Goal: Task Accomplishment & Management: Complete application form

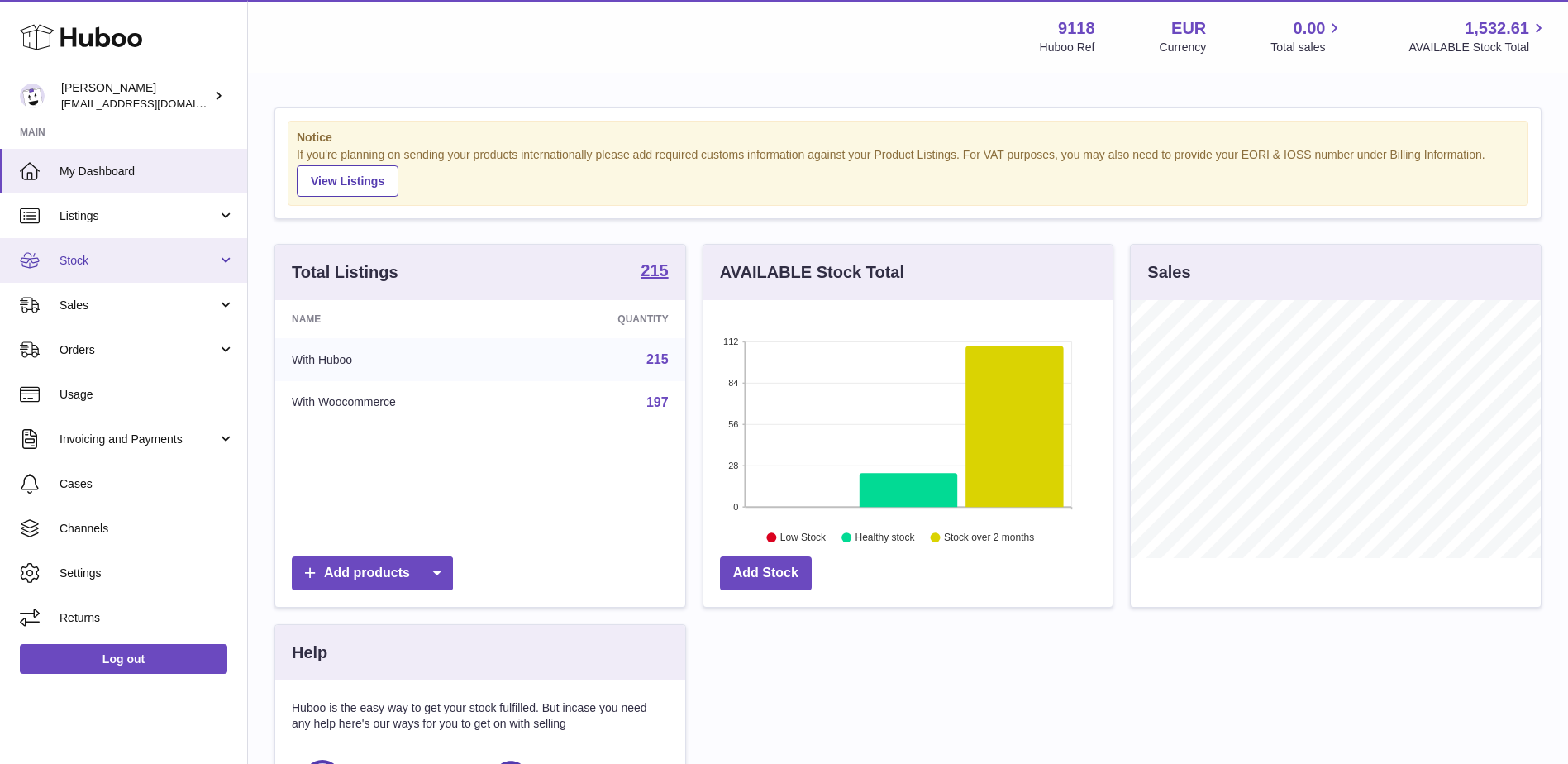
scroll to position [258, 409]
drag, startPoint x: 115, startPoint y: 344, endPoint x: 137, endPoint y: 417, distance: 76.2
click at [115, 344] on span "Orders" at bounding box center [139, 350] width 158 height 16
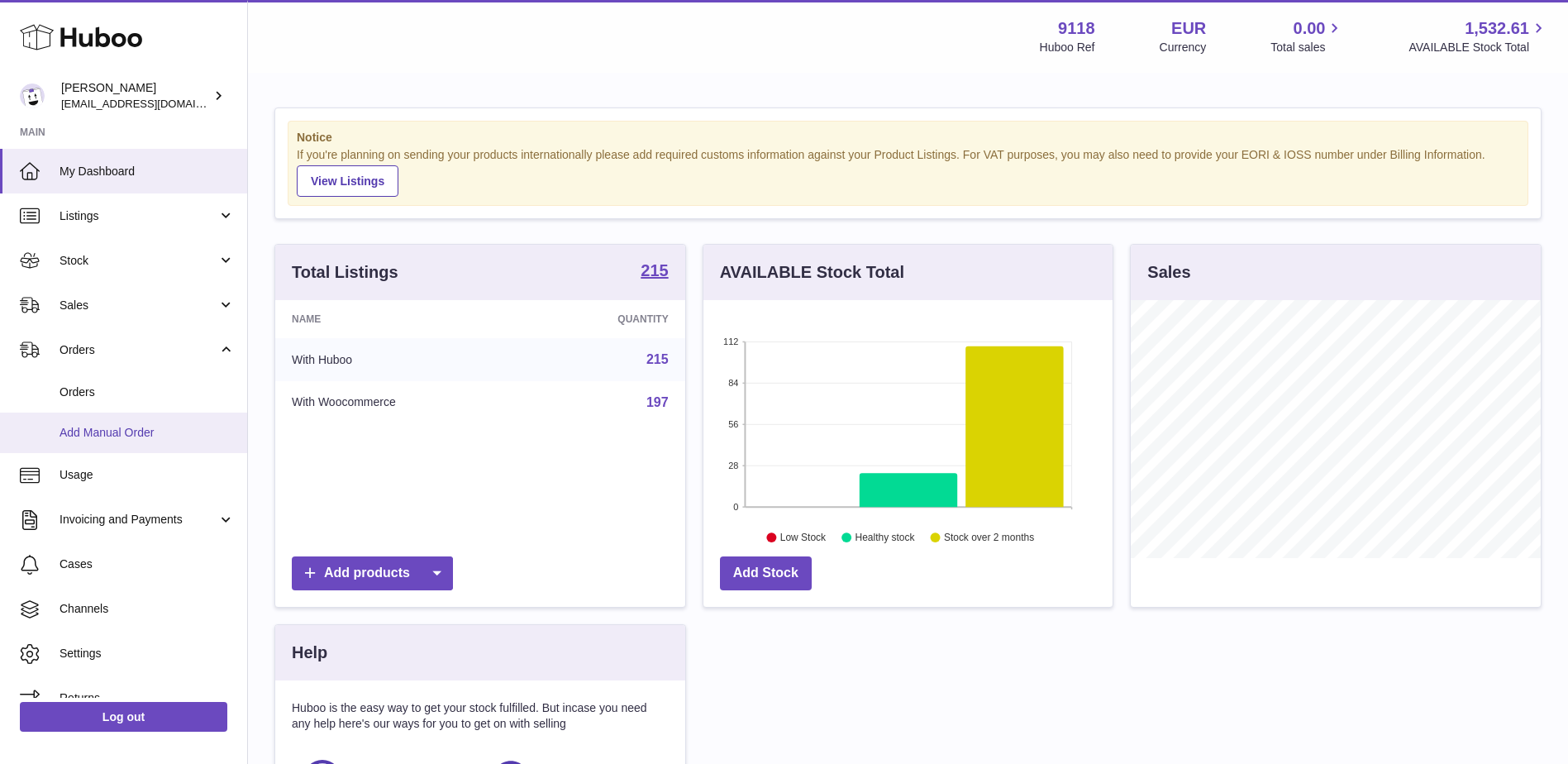
click at [138, 427] on span "Add Manual Order" at bounding box center [147, 433] width 175 height 16
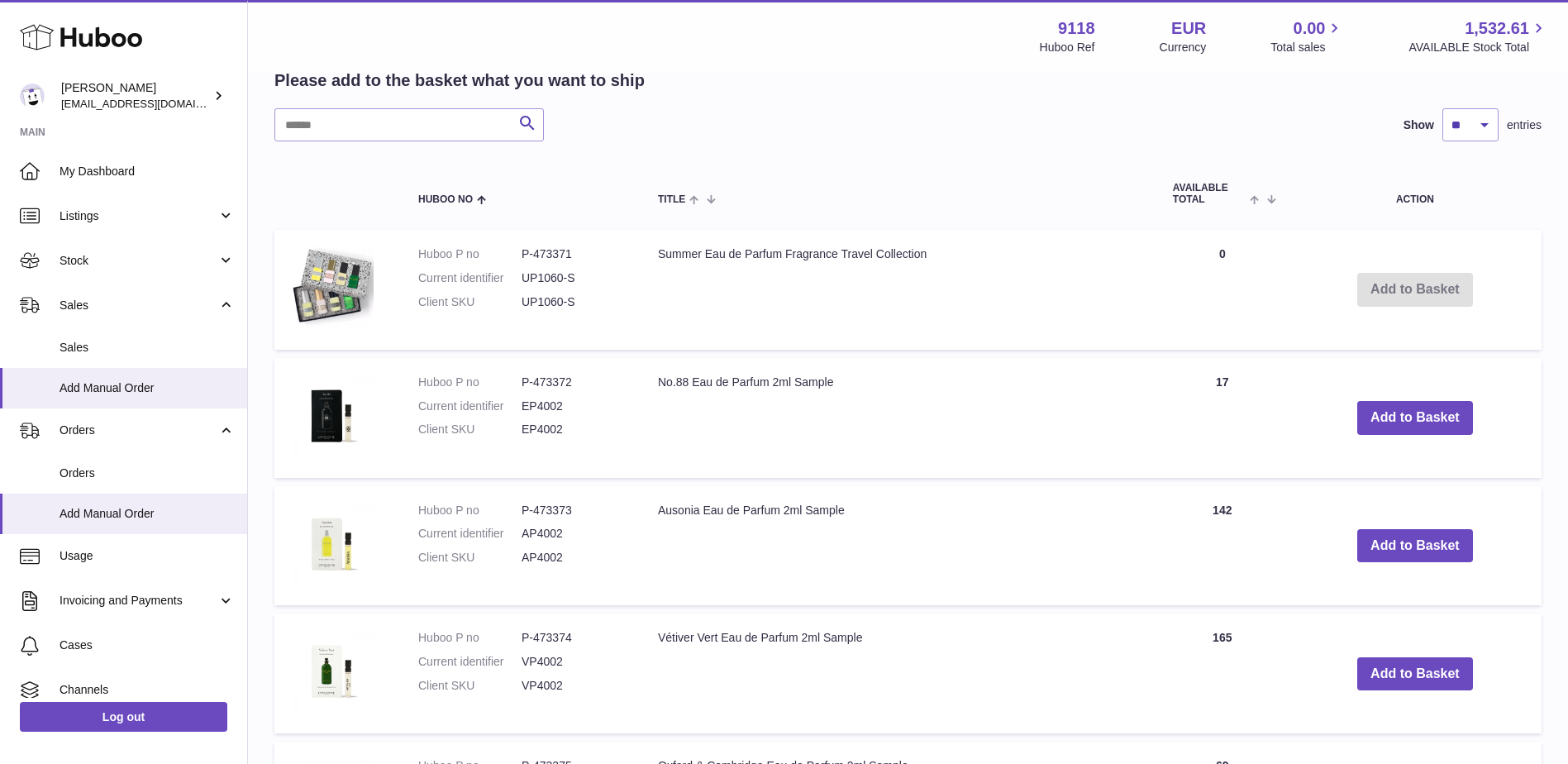
scroll to position [331, 0]
click at [1429, 418] on button "Add to Basket" at bounding box center [1415, 416] width 116 height 34
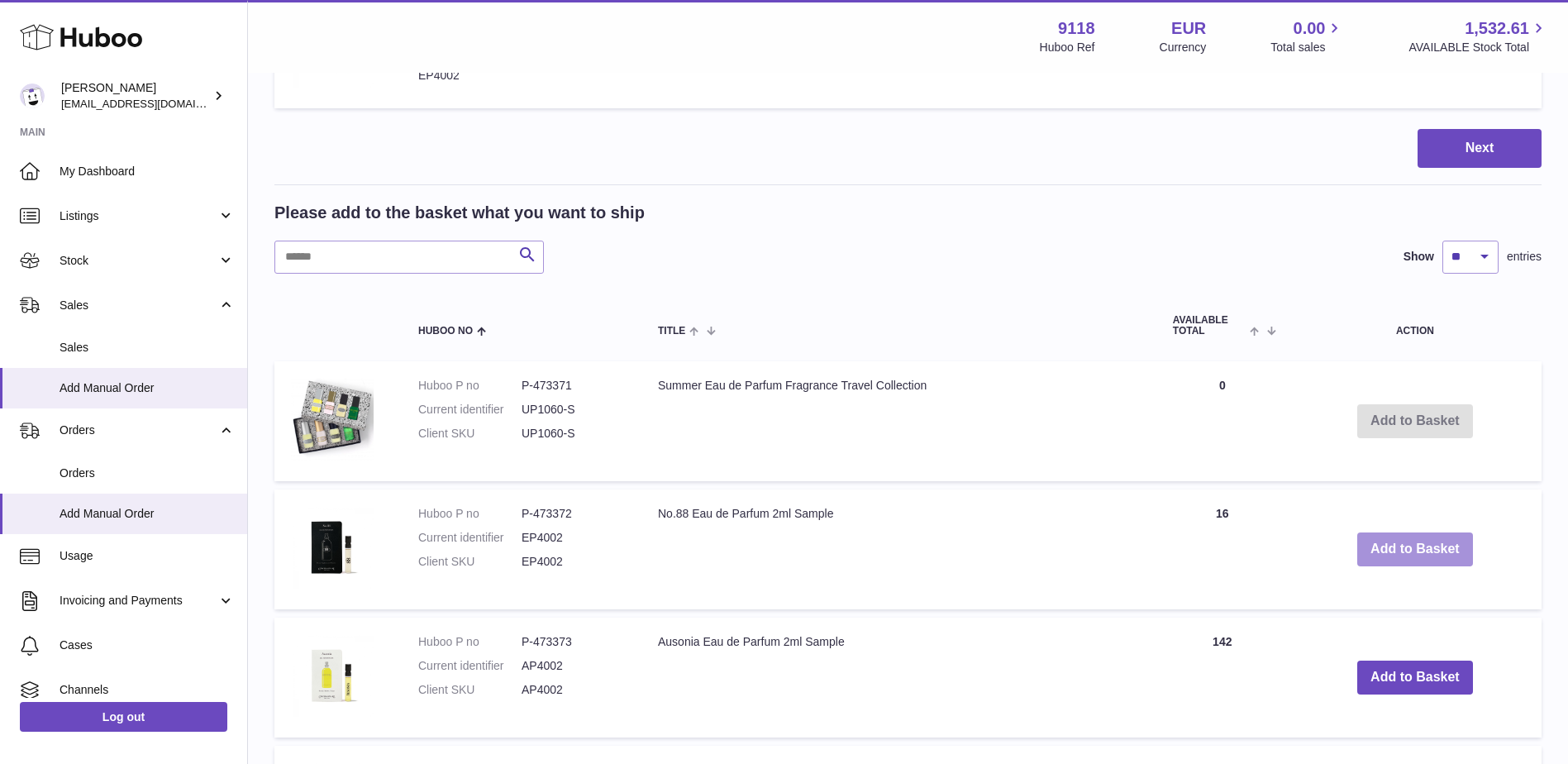
scroll to position [54, 0]
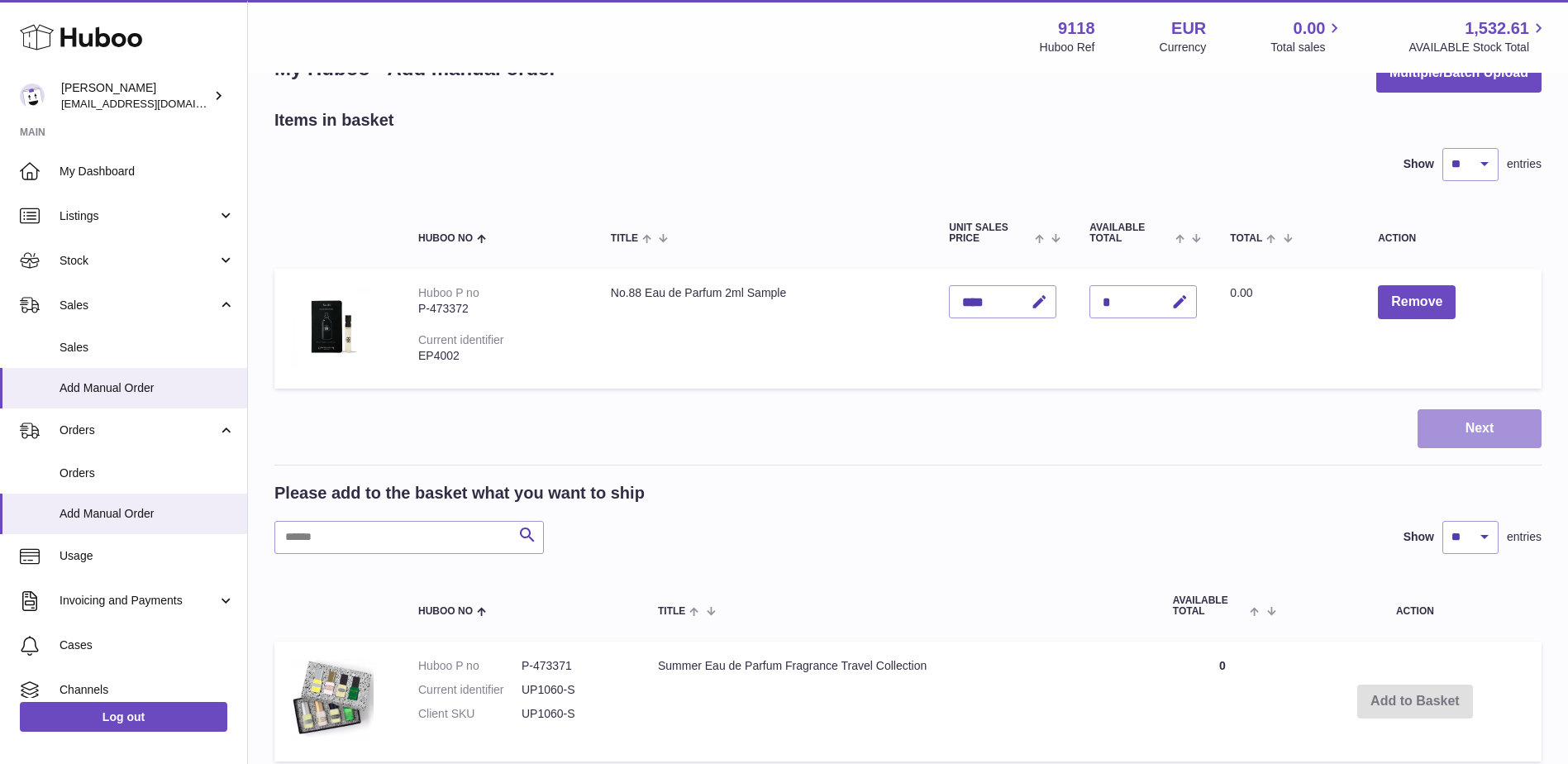
click at [1477, 421] on button "Next" at bounding box center [1479, 429] width 124 height 39
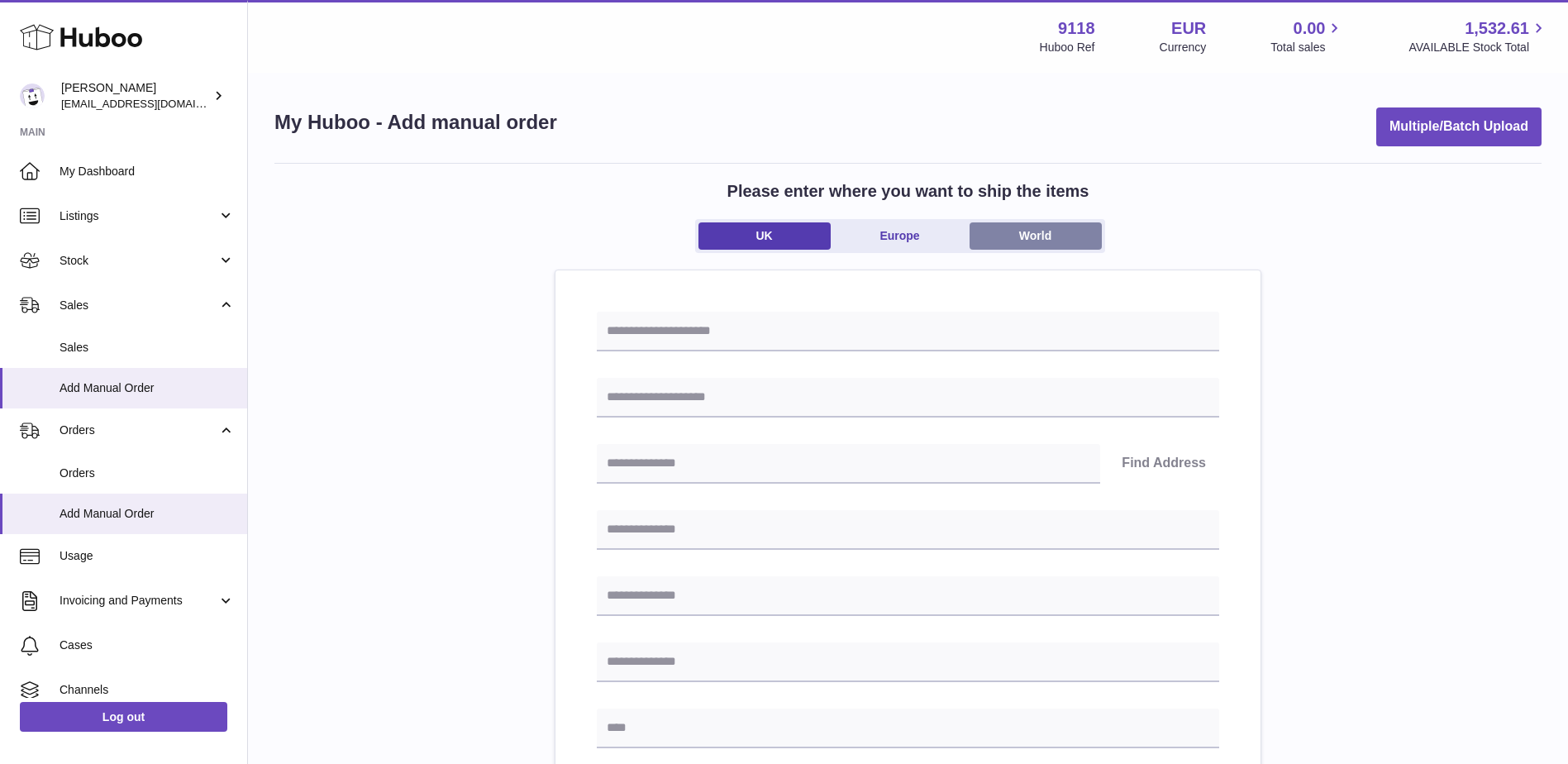
click at [1022, 235] on link "World" at bounding box center [1036, 236] width 132 height 28
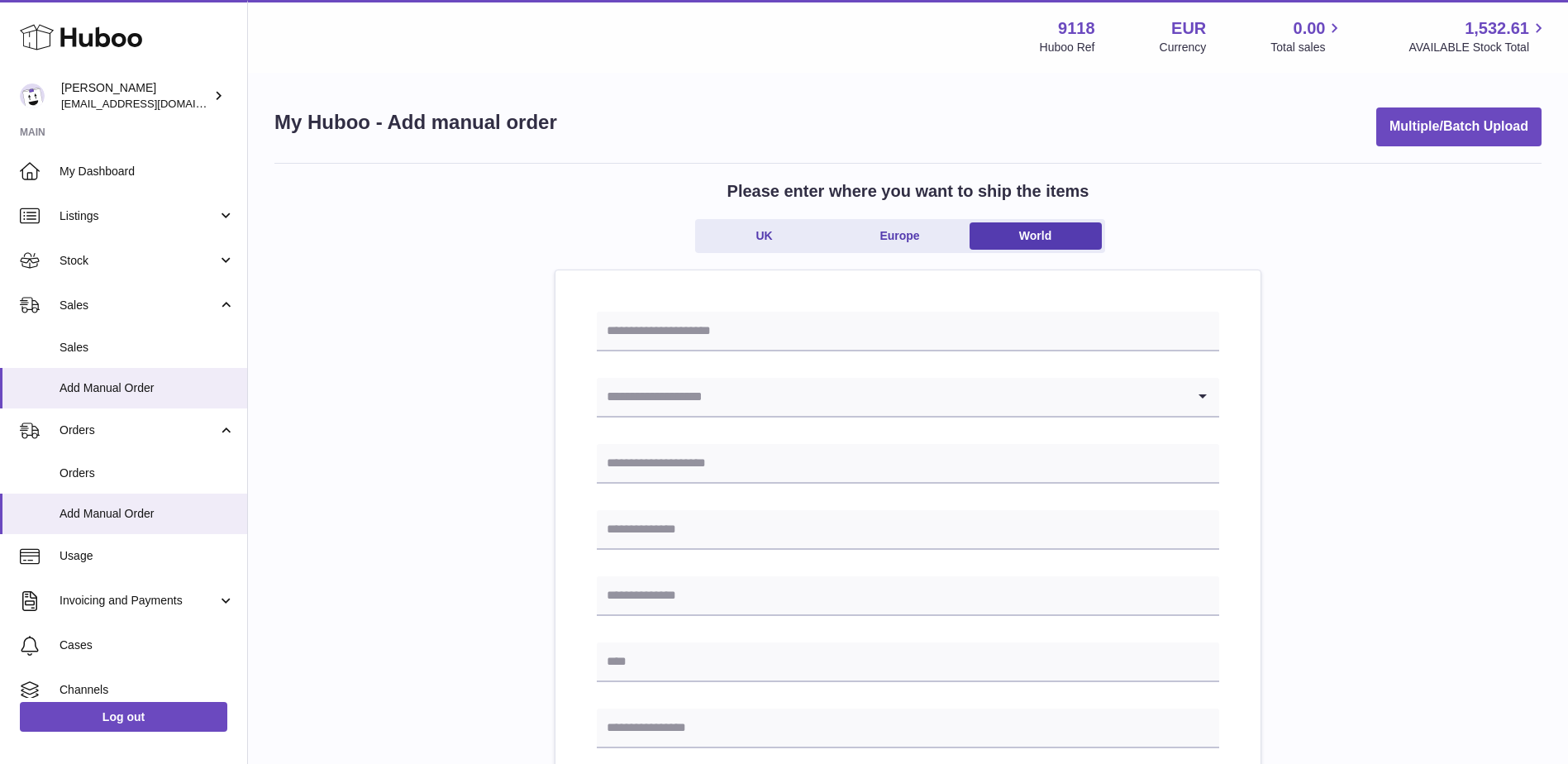
click at [771, 399] on input "Search for option" at bounding box center [891, 396] width 589 height 38
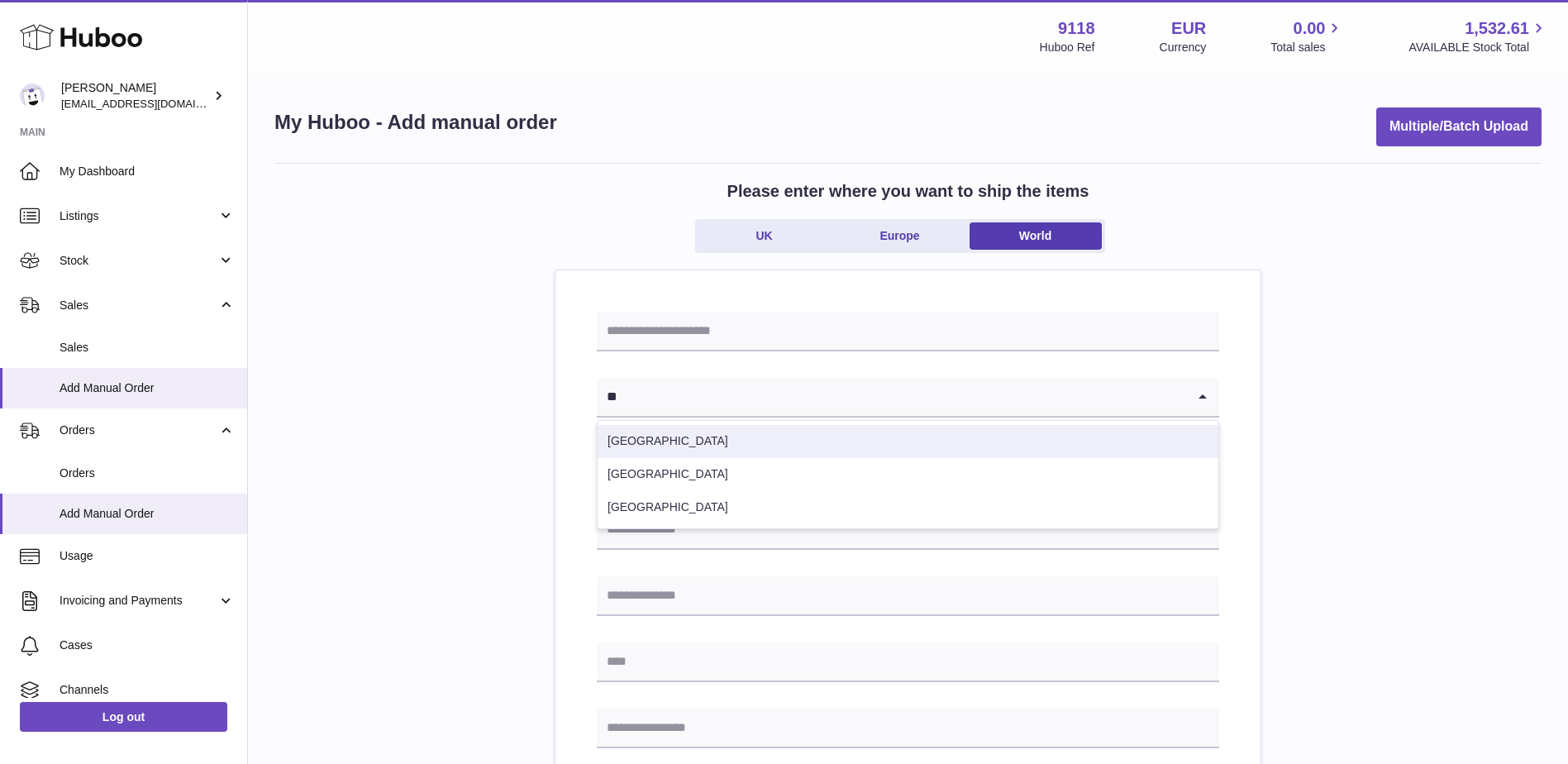
type input "**"
